Goal: Transaction & Acquisition: Purchase product/service

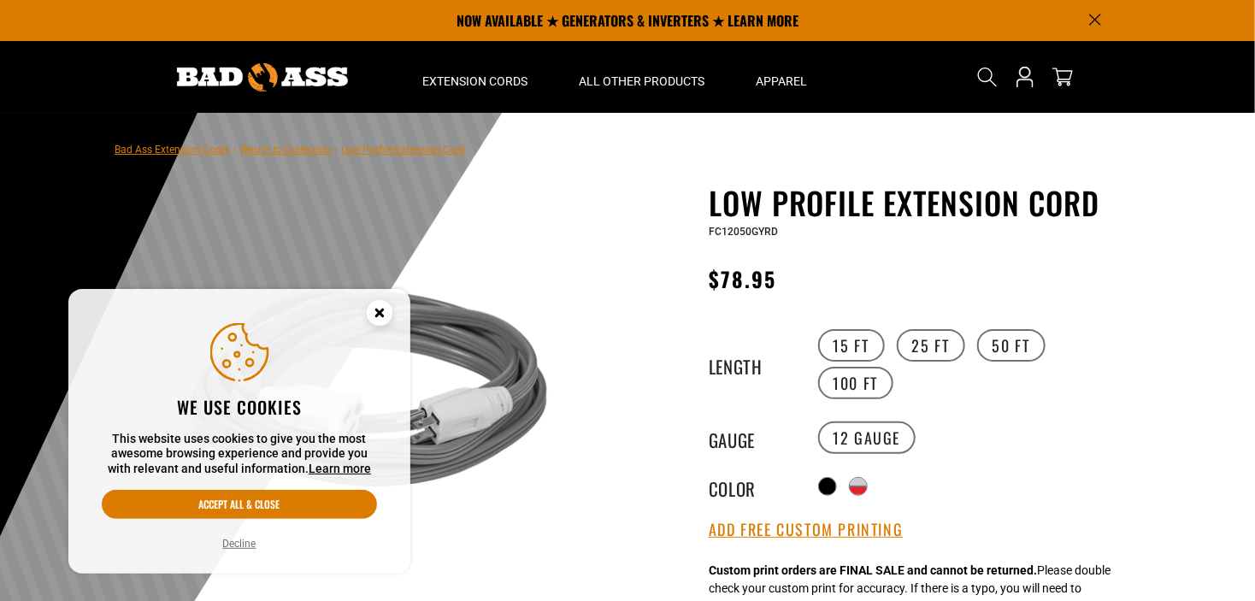
click at [384, 309] on circle "Cookie Consent" at bounding box center [380, 313] width 26 height 26
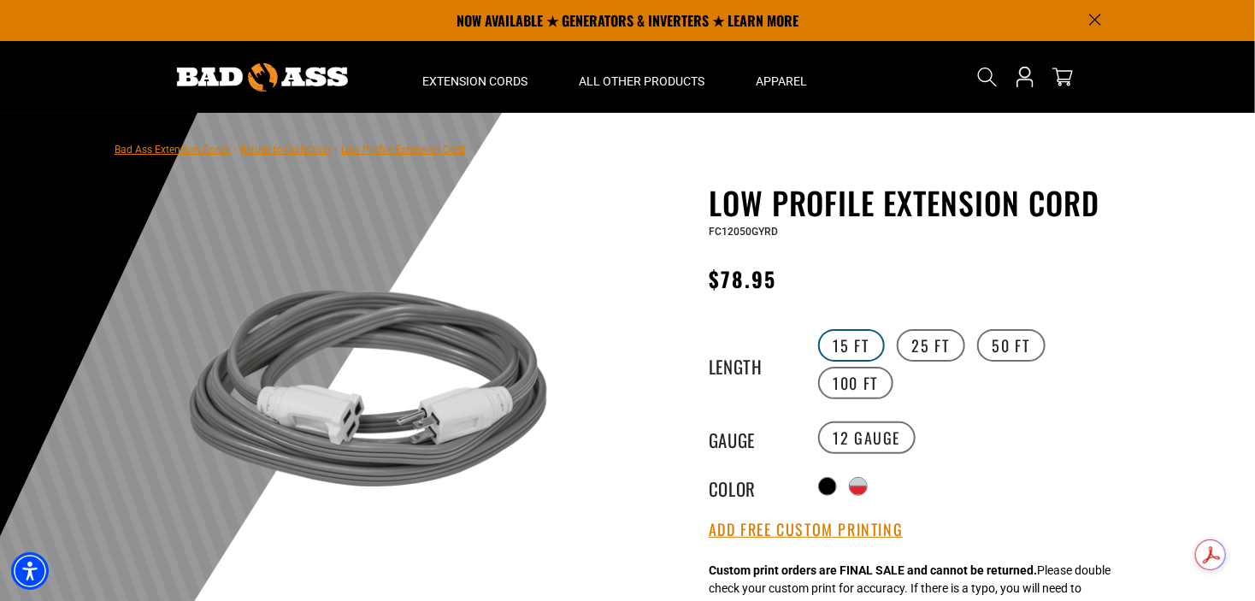
click at [860, 349] on label "15 FT" at bounding box center [851, 345] width 67 height 32
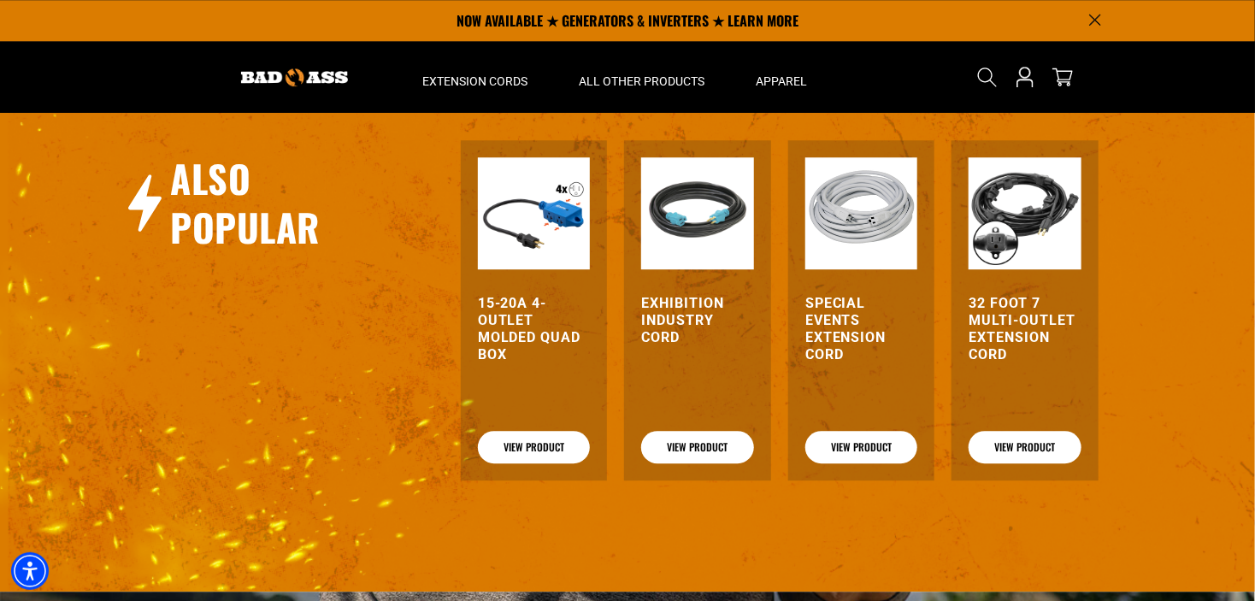
scroll to position [1836, 0]
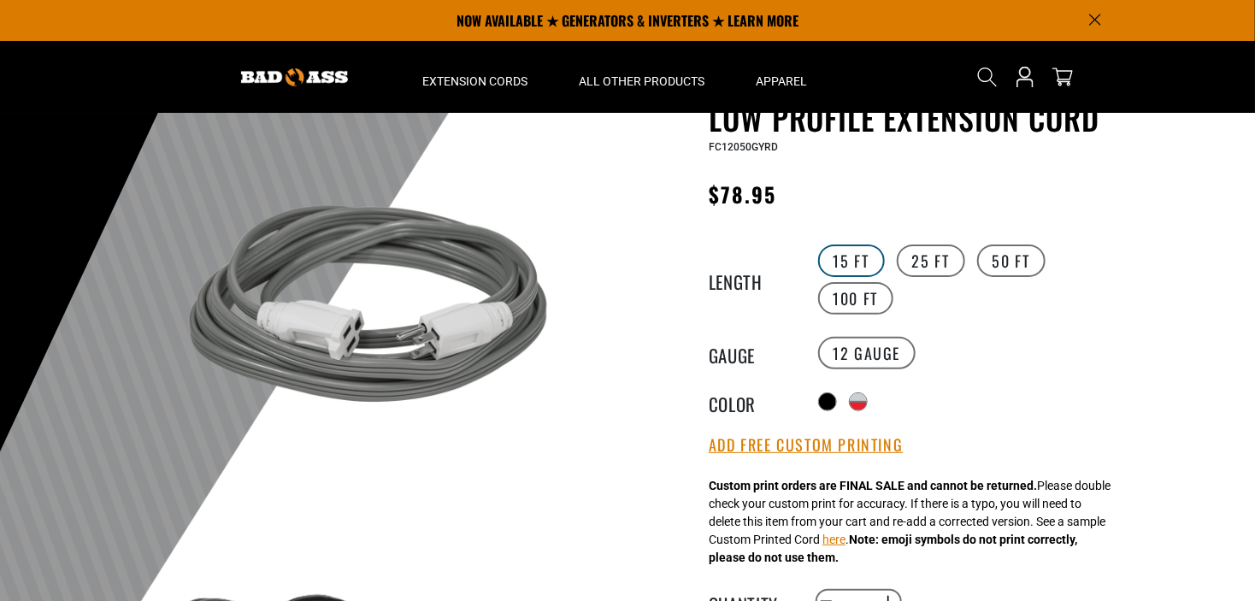
scroll to position [85, 0]
click at [840, 262] on label "15 FT" at bounding box center [851, 260] width 67 height 32
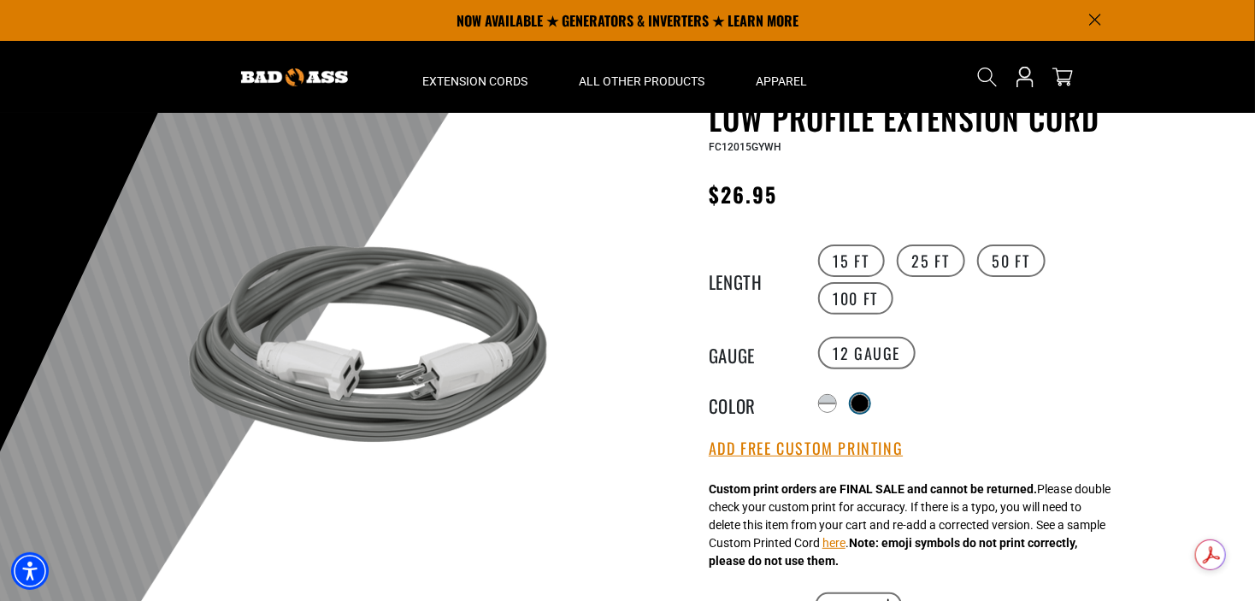
click at [860, 395] on div at bounding box center [859, 403] width 17 height 17
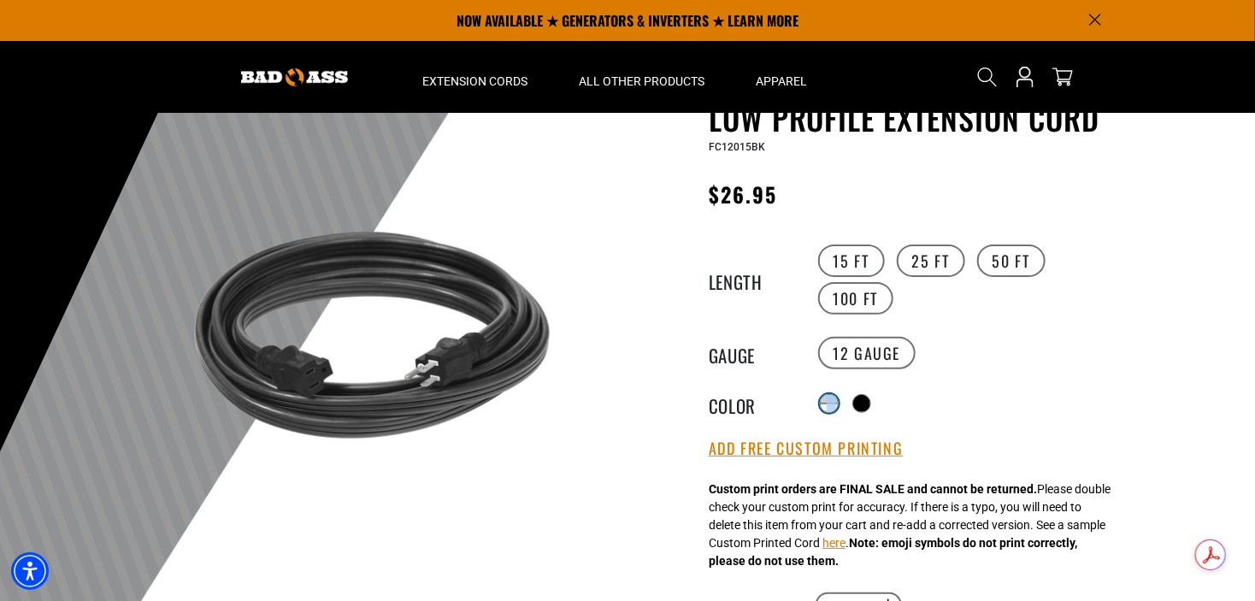
drag, startPoint x: 819, startPoint y: 394, endPoint x: 836, endPoint y: 403, distance: 19.5
click at [836, 403] on div "Translation missing: en.products.product.variant_sold_out_or_unavailable Transl…" at bounding box center [829, 403] width 19 height 19
click at [829, 403] on div "Translation missing: en.products.product.variant_sold_out_or_unavailable" at bounding box center [828, 407] width 17 height 9
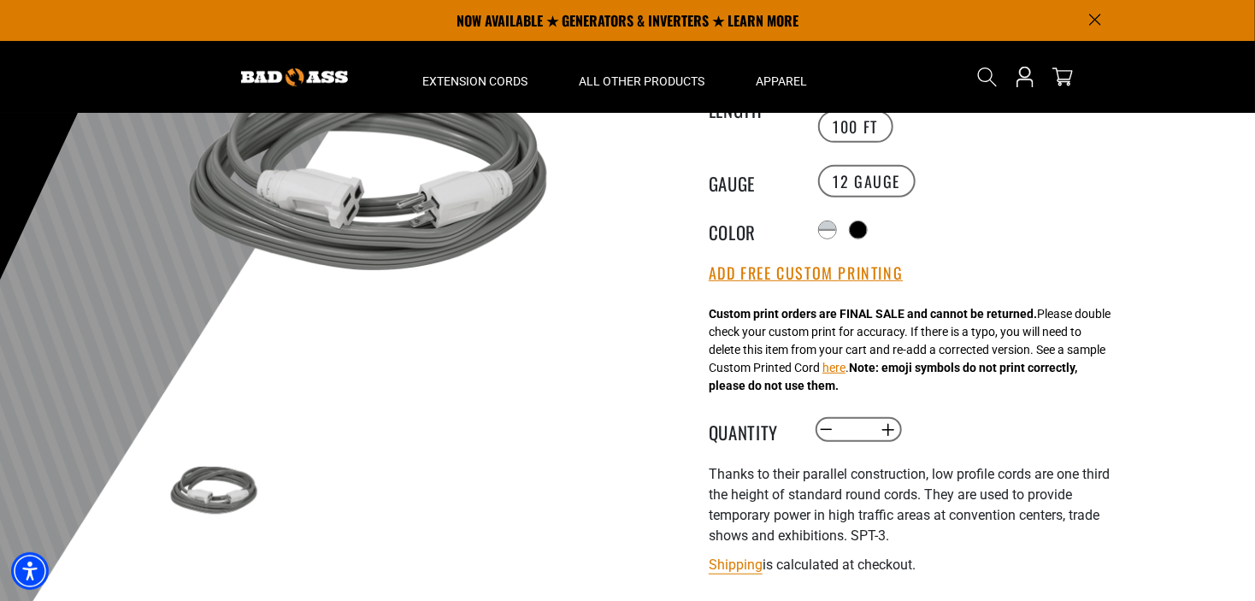
scroll to position [85, 0]
